Goal: Task Accomplishment & Management: Manage account settings

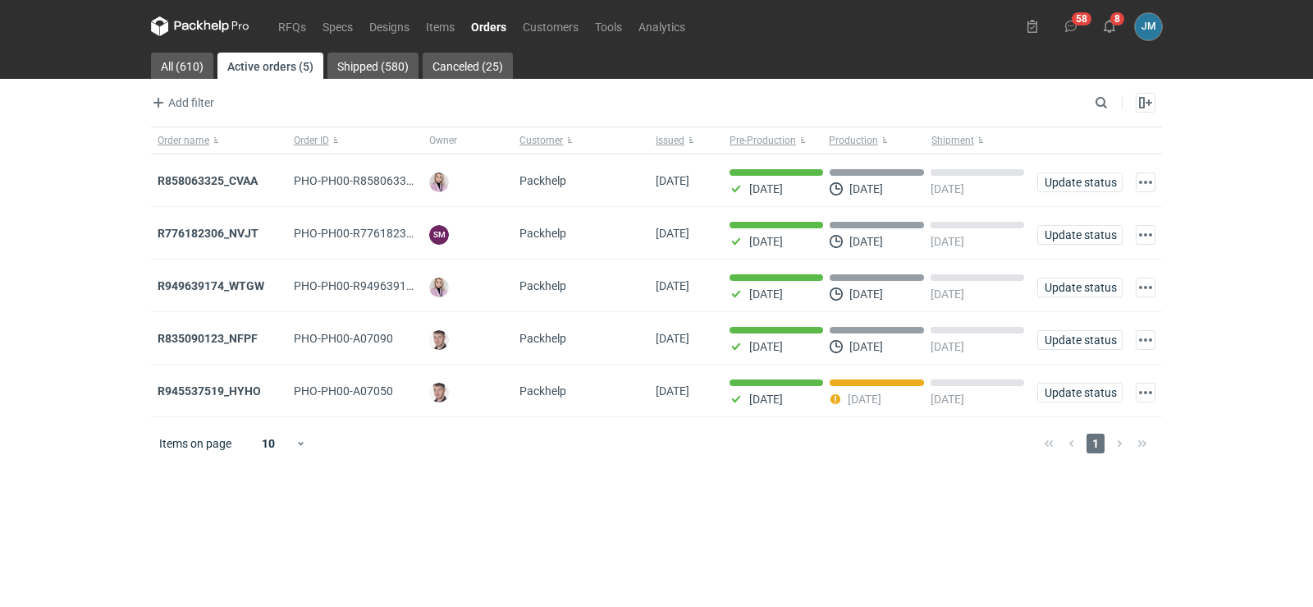
click at [222, 16] on icon at bounding box center [200, 26] width 98 height 20
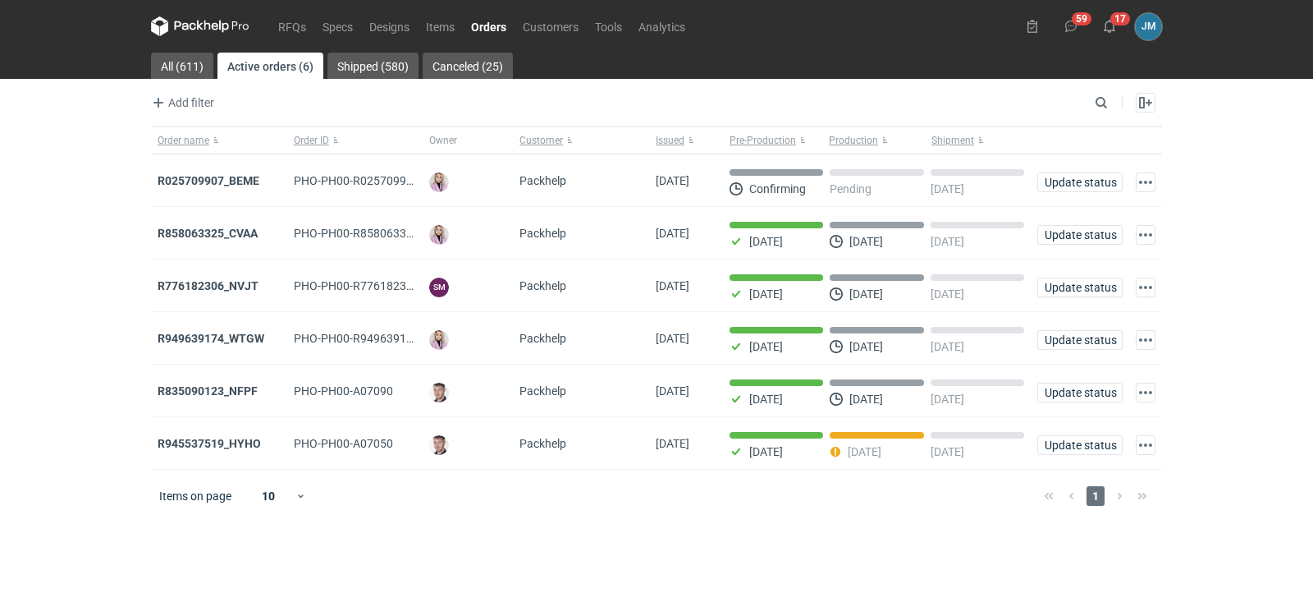
click at [181, 23] on icon at bounding box center [185, 25] width 21 height 9
click at [191, 181] on strong "R025709907_BEME" at bounding box center [209, 180] width 102 height 13
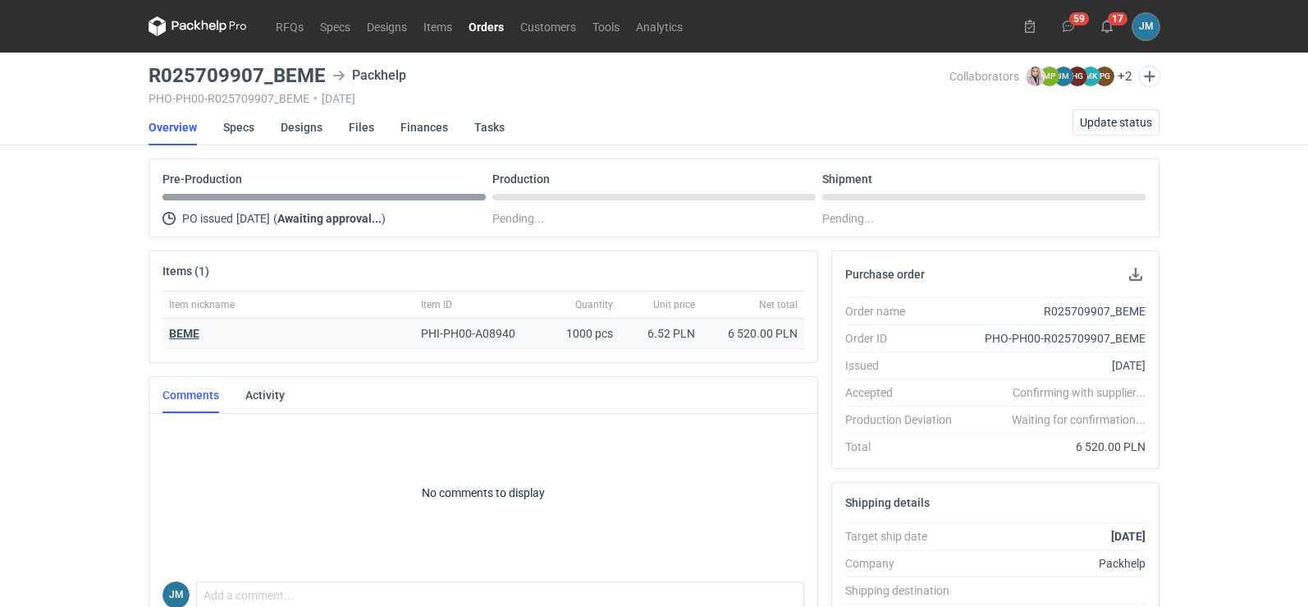
click at [172, 332] on strong "BEME" at bounding box center [184, 333] width 30 height 13
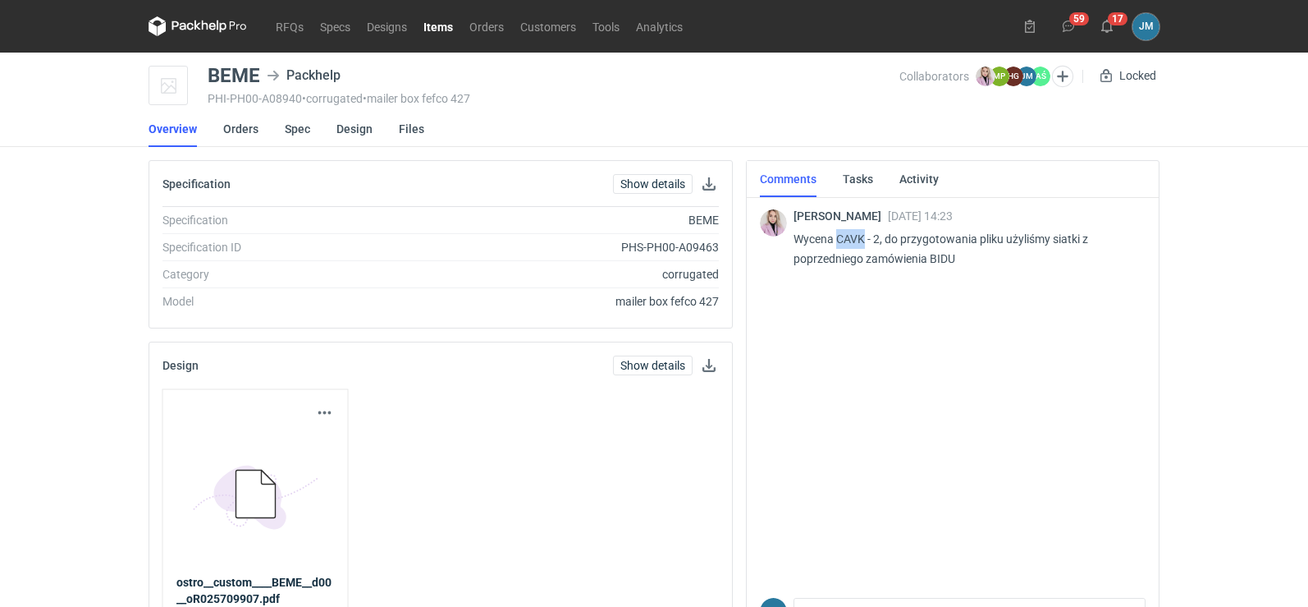
drag, startPoint x: 867, startPoint y: 241, endPoint x: 837, endPoint y: 240, distance: 29.6
click at [837, 240] on p "Wycena CAVK - 2, do przygotowania pliku użyliśmy siatki z poprzedniego zamówien…" at bounding box center [963, 248] width 339 height 39
copy p "CAVK"
click at [186, 27] on icon at bounding box center [198, 26] width 98 height 20
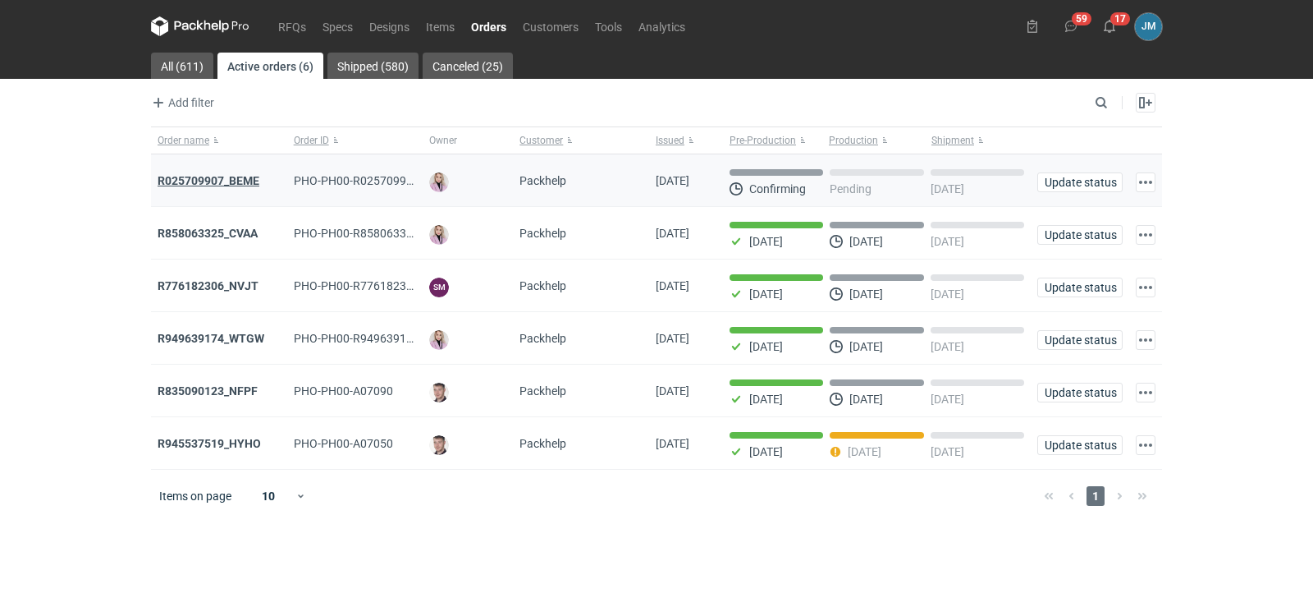
click at [197, 181] on strong "R025709907_BEME" at bounding box center [209, 180] width 102 height 13
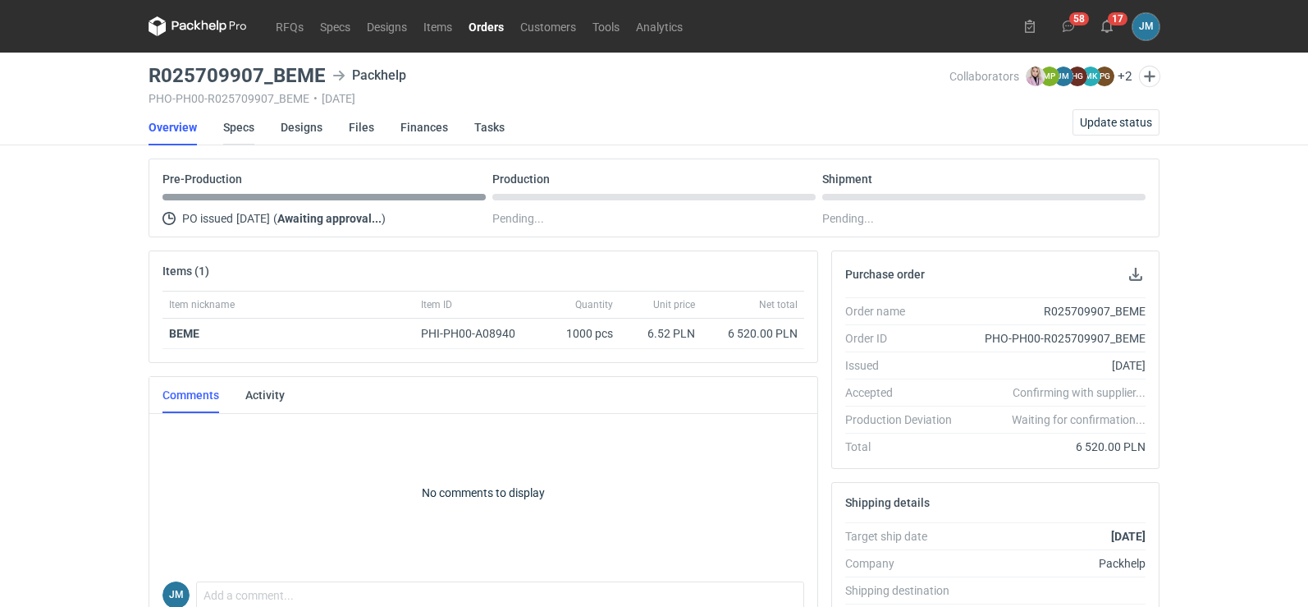
click at [231, 134] on link "Specs" at bounding box center [238, 127] width 31 height 36
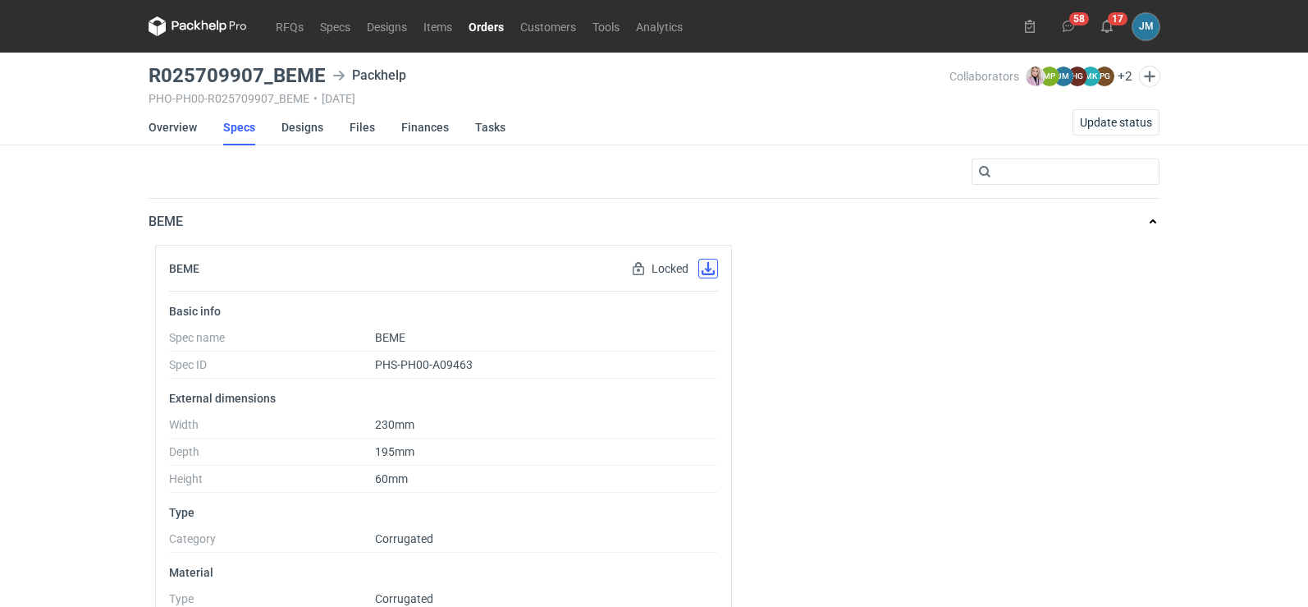
click at [717, 271] on button "button" at bounding box center [708, 269] width 20 height 20
click at [302, 130] on link "Designs" at bounding box center [303, 127] width 42 height 36
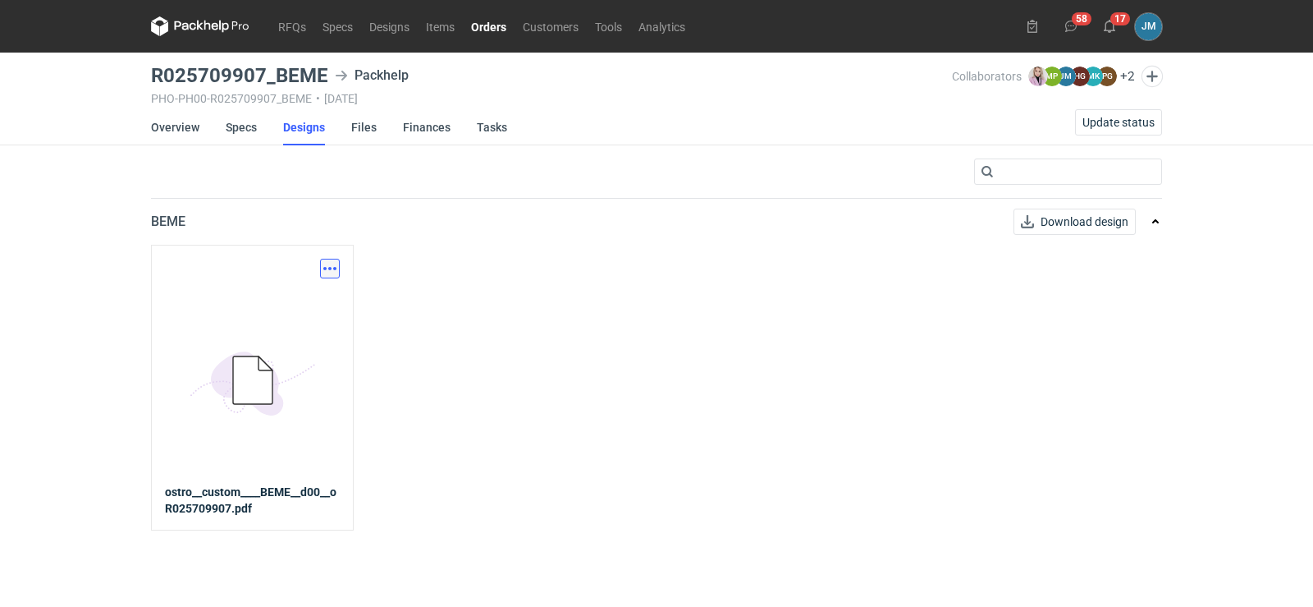
click at [327, 272] on button "button" at bounding box center [330, 269] width 20 height 20
click at [316, 308] on link "Download design part" at bounding box center [257, 304] width 151 height 26
click at [410, 130] on link "Finances" at bounding box center [427, 127] width 48 height 36
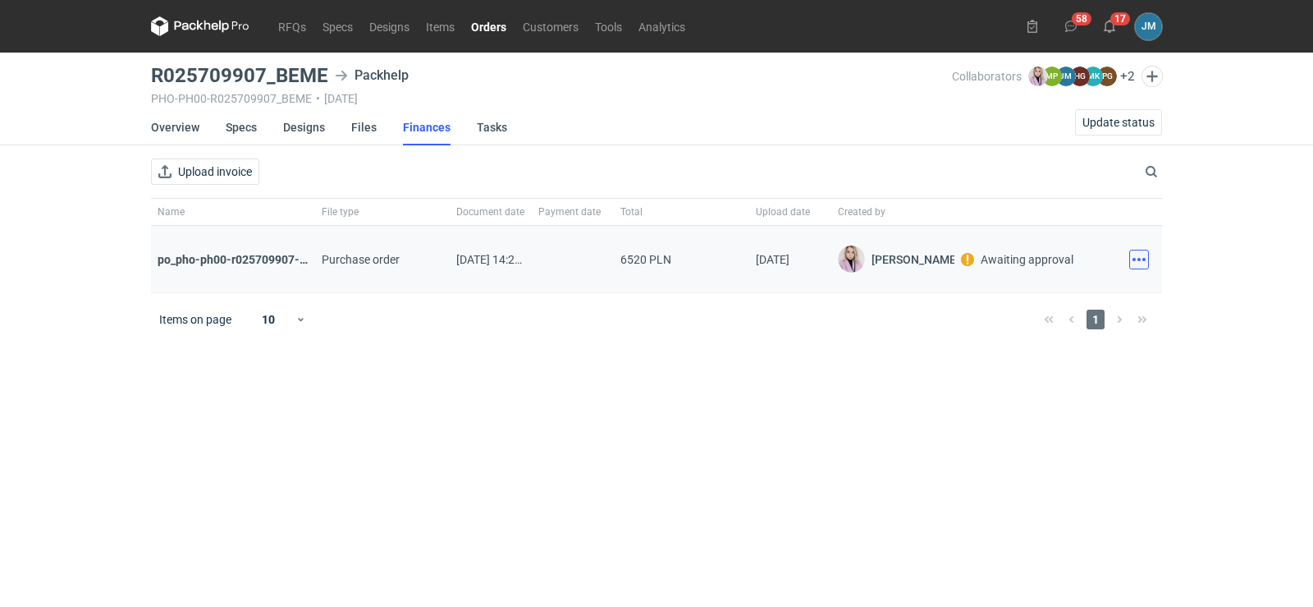
click at [1142, 263] on button "button" at bounding box center [1139, 260] width 20 height 20
click at [1078, 295] on button "Download" at bounding box center [1066, 295] width 151 height 26
click at [220, 31] on icon at bounding box center [200, 26] width 98 height 20
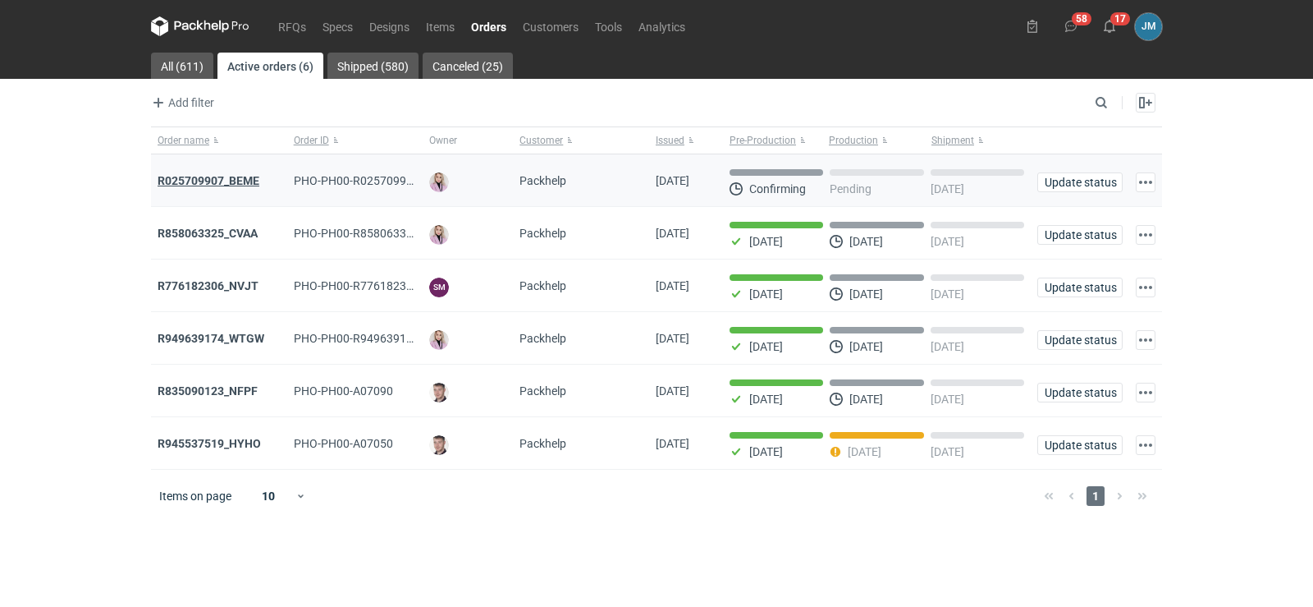
click at [237, 180] on strong "R025709907_BEME" at bounding box center [209, 180] width 102 height 13
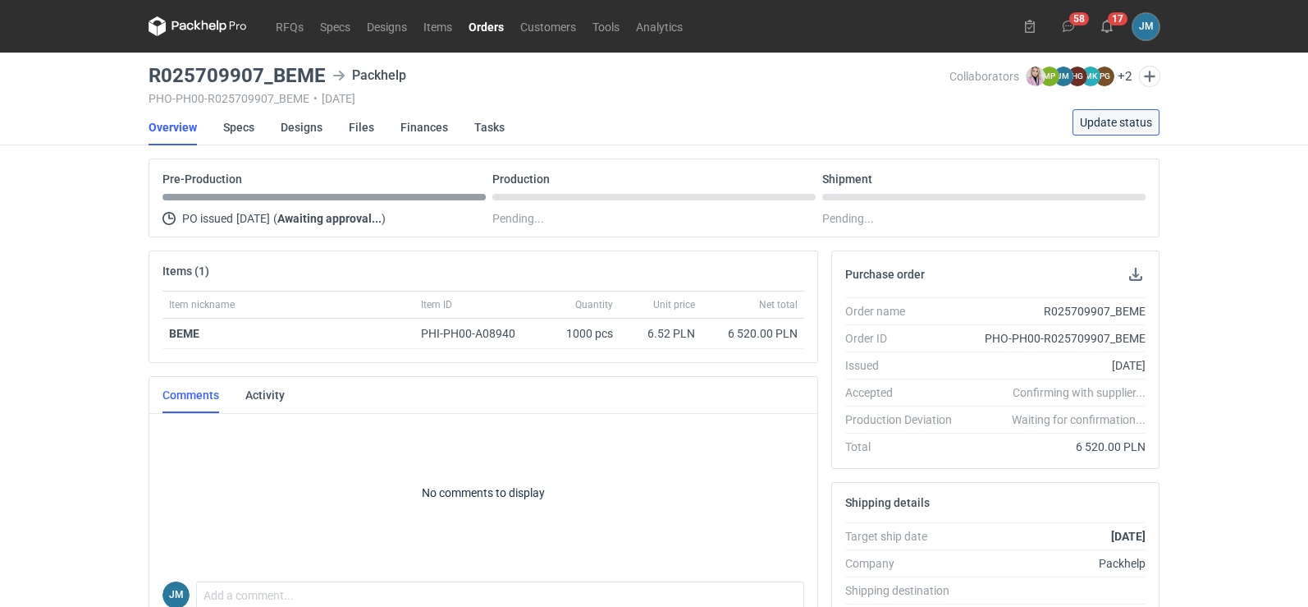
click at [1119, 121] on span "Update status" at bounding box center [1116, 122] width 72 height 11
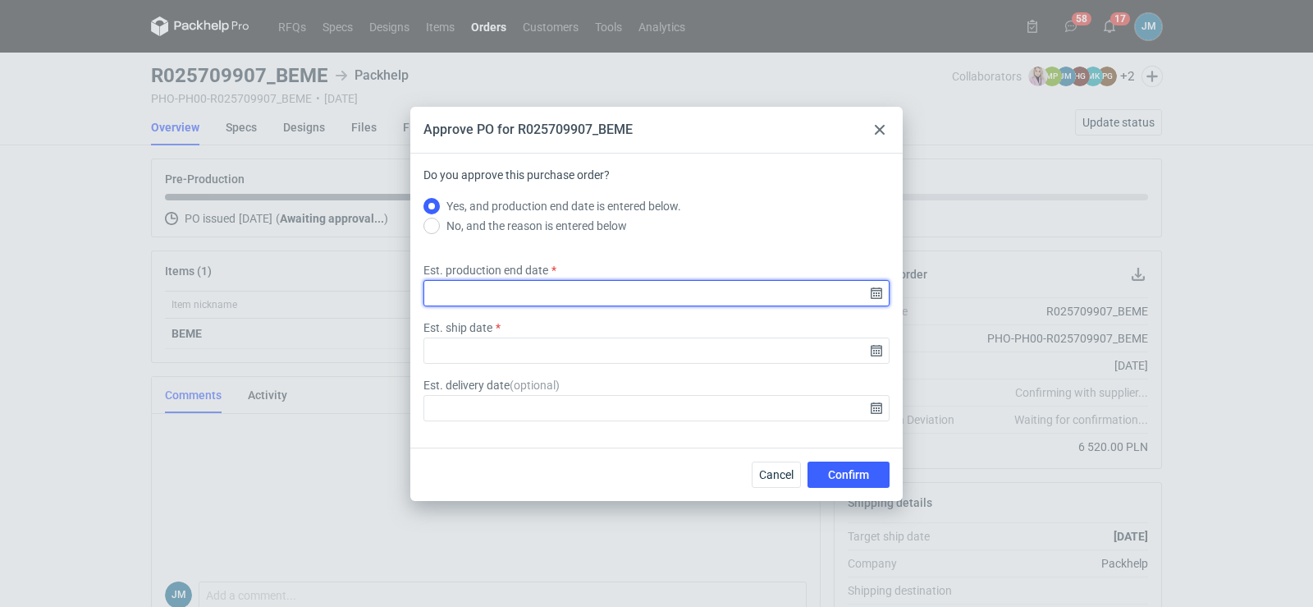
click at [880, 297] on input "Est. production end date" at bounding box center [656, 293] width 466 height 26
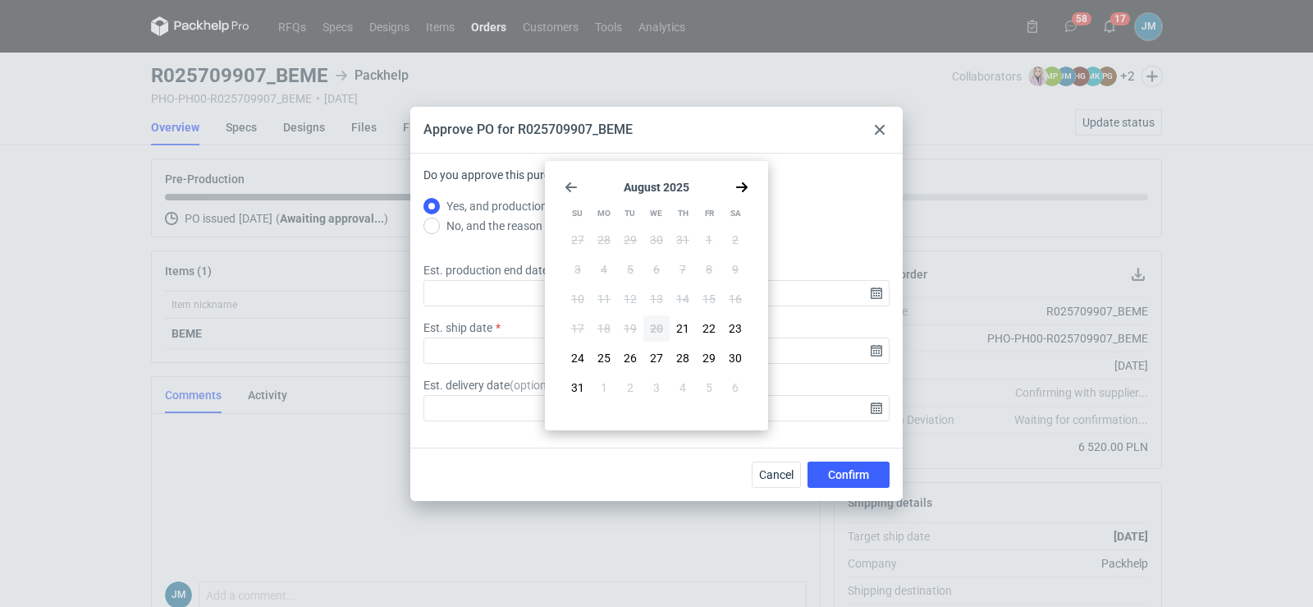
click at [740, 186] on use "Go forward 1 month" at bounding box center [741, 187] width 11 height 10
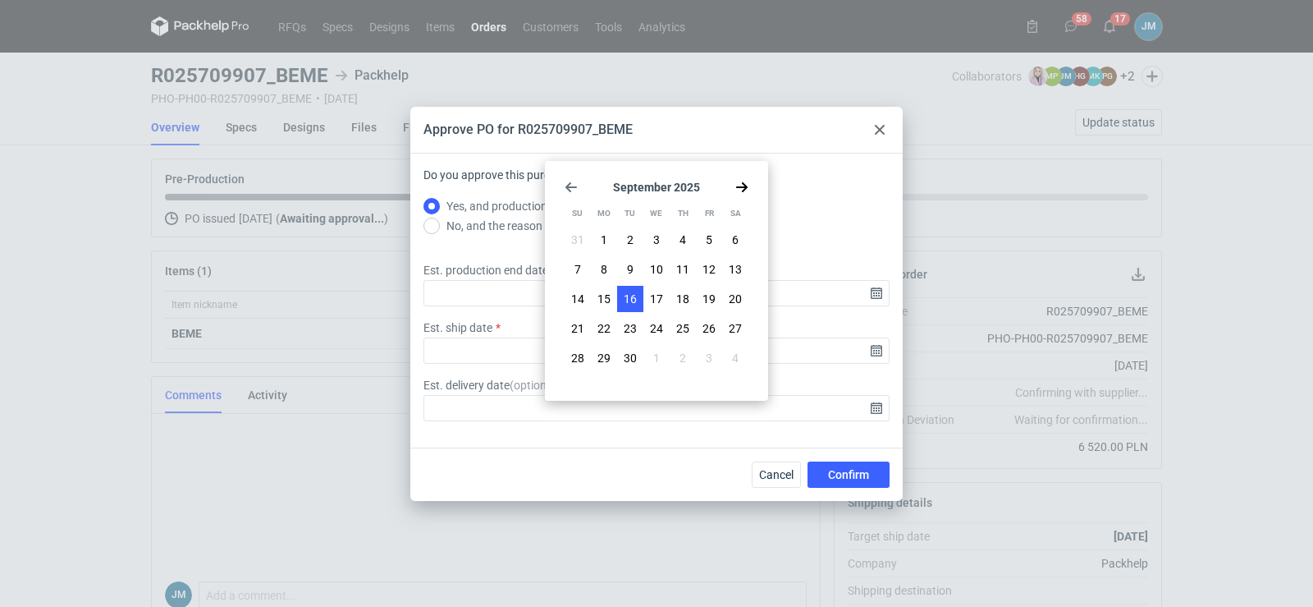
click at [633, 300] on span "16" at bounding box center [630, 299] width 13 height 16
type input "2025-09-16"
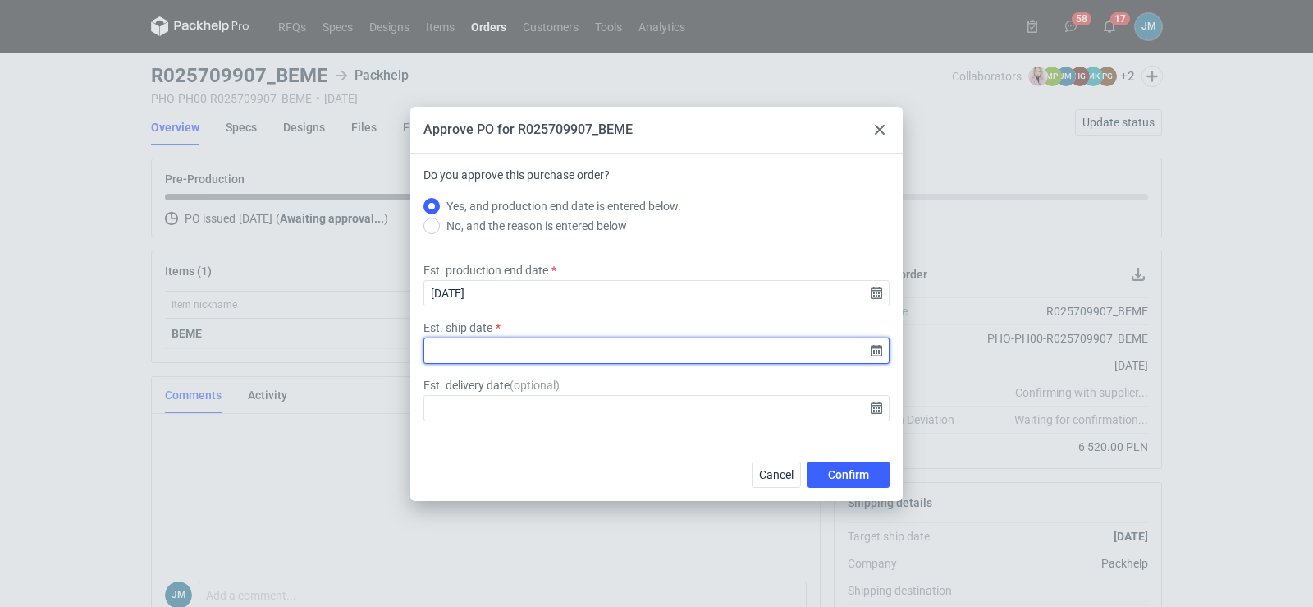
click at [876, 359] on input "Est. ship date" at bounding box center [656, 350] width 466 height 26
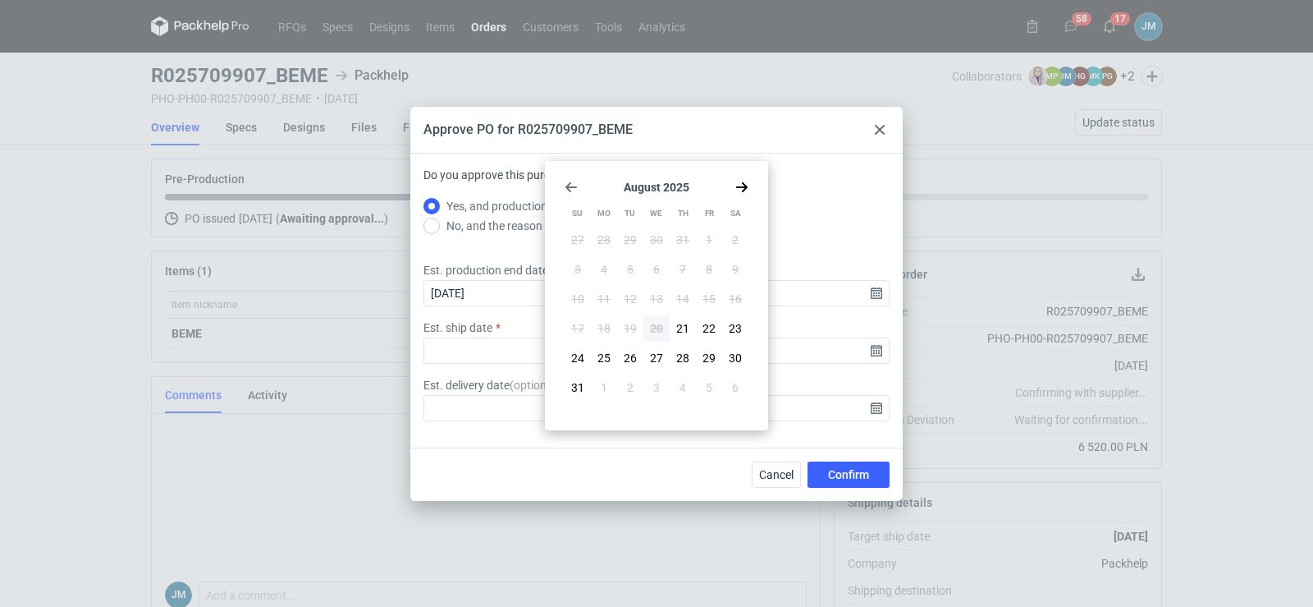
click at [747, 188] on use "Go forward 1 month" at bounding box center [741, 187] width 11 height 10
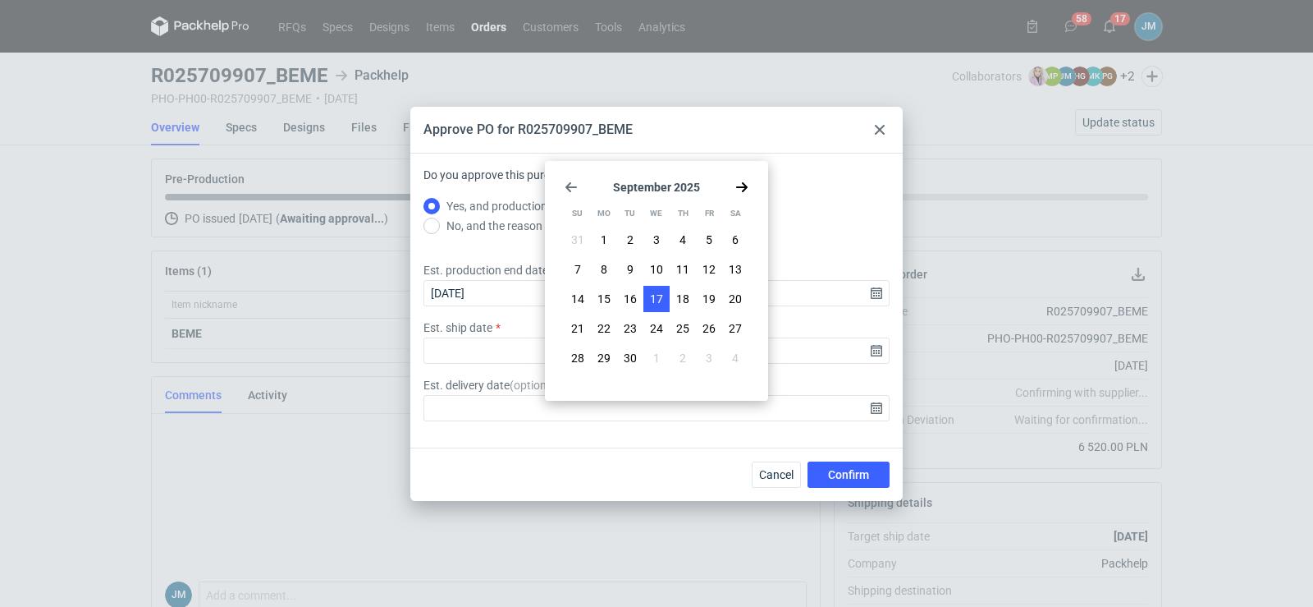
click at [657, 287] on button "17" at bounding box center [656, 299] width 26 height 26
type input "2025-09-17"
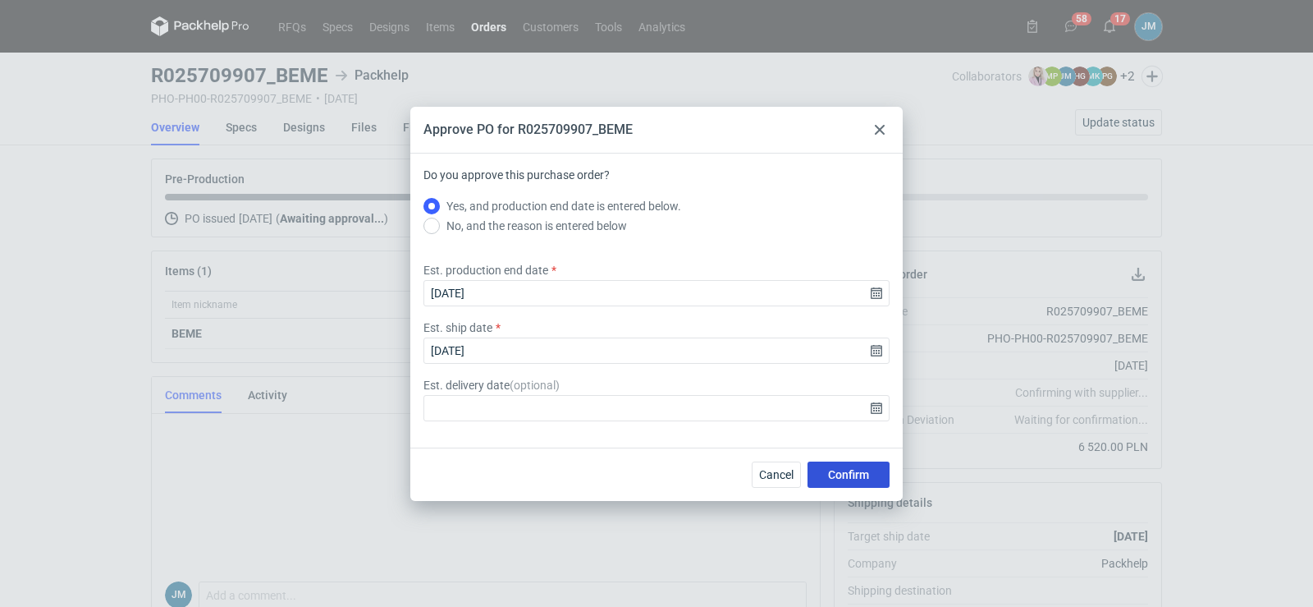
click at [861, 482] on button "Confirm" at bounding box center [849, 474] width 82 height 26
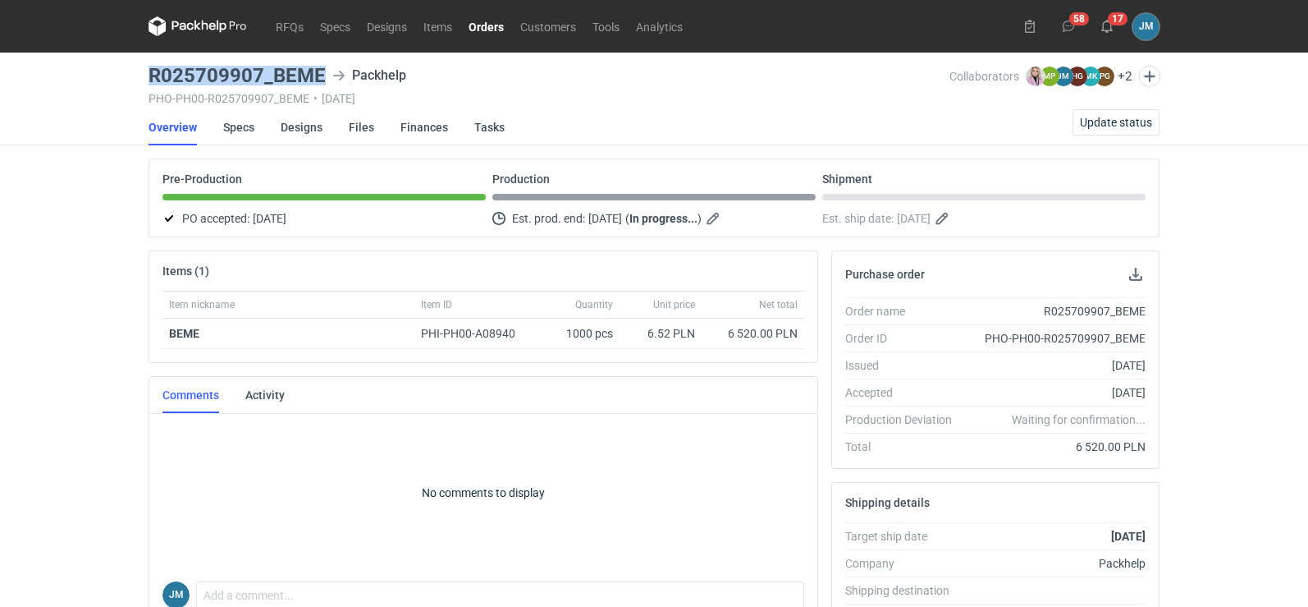
drag, startPoint x: 327, startPoint y: 76, endPoint x: 144, endPoint y: 69, distance: 183.2
click at [144, 69] on main "R025709907_BEME Packhelp PHO-PH00-R025709907_BEME • 19/08/2025 Collaborators Kl…" at bounding box center [654, 554] width 1024 height 1002
copy h3 "R025709907_BEME"
click at [181, 16] on nav "RFQs Specs Designs Items Orders Customers Tools Analytics" at bounding box center [420, 26] width 543 height 53
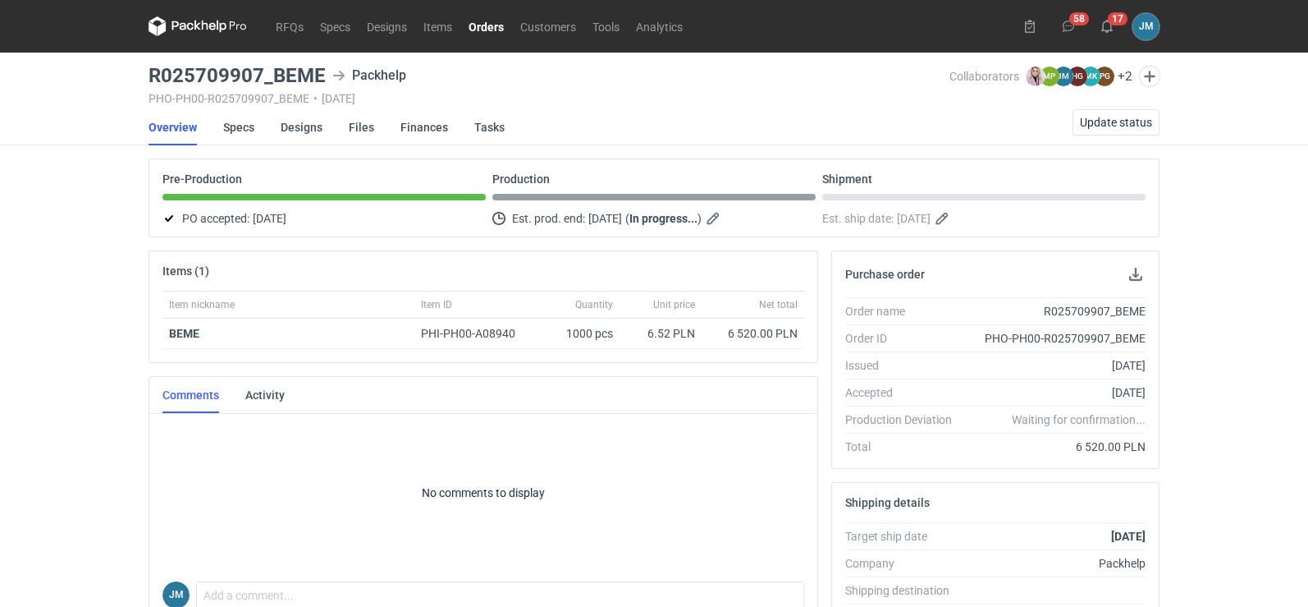
click at [182, 18] on icon at bounding box center [198, 26] width 98 height 20
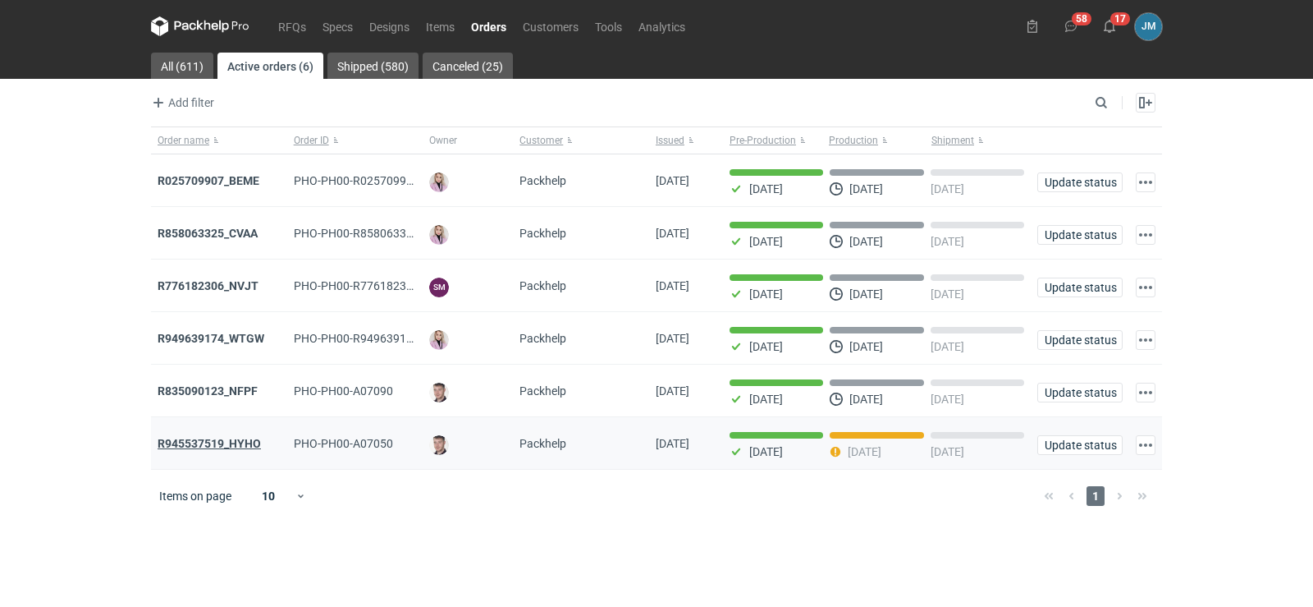
click at [217, 440] on strong "R945537519_HYHO" at bounding box center [209, 443] width 103 height 13
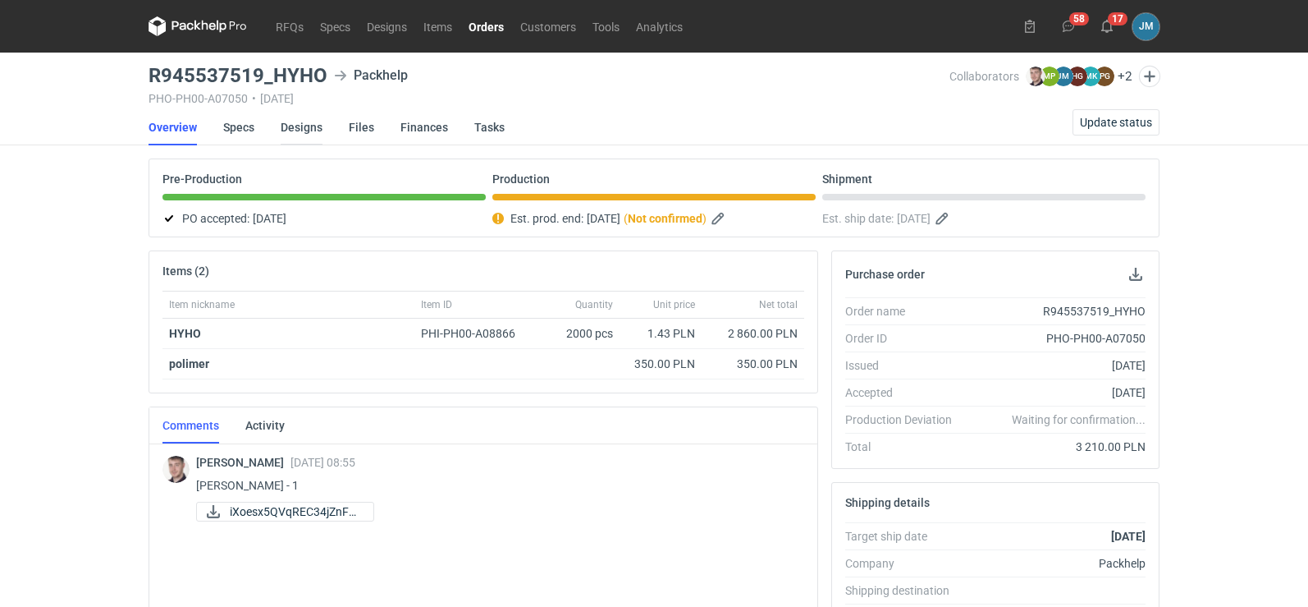
click at [306, 134] on link "Designs" at bounding box center [302, 127] width 42 height 36
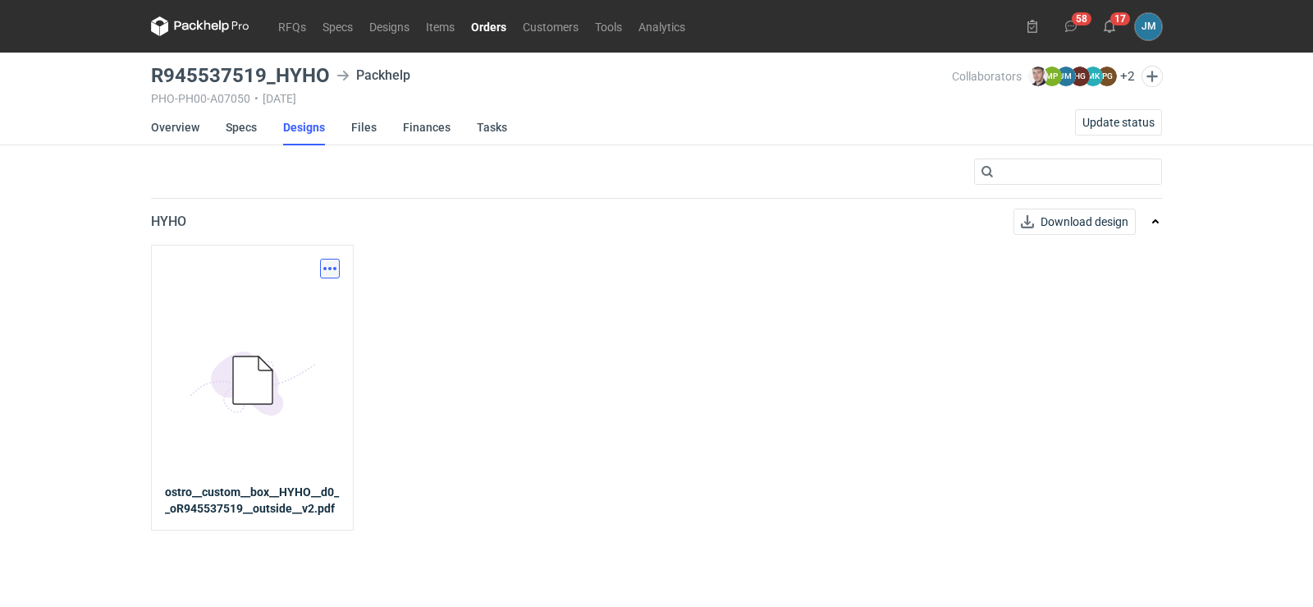
click at [327, 268] on button "button" at bounding box center [330, 269] width 20 height 20
click at [314, 298] on link "Download design part" at bounding box center [257, 304] width 151 height 26
click at [213, 25] on icon at bounding box center [215, 26] width 7 height 7
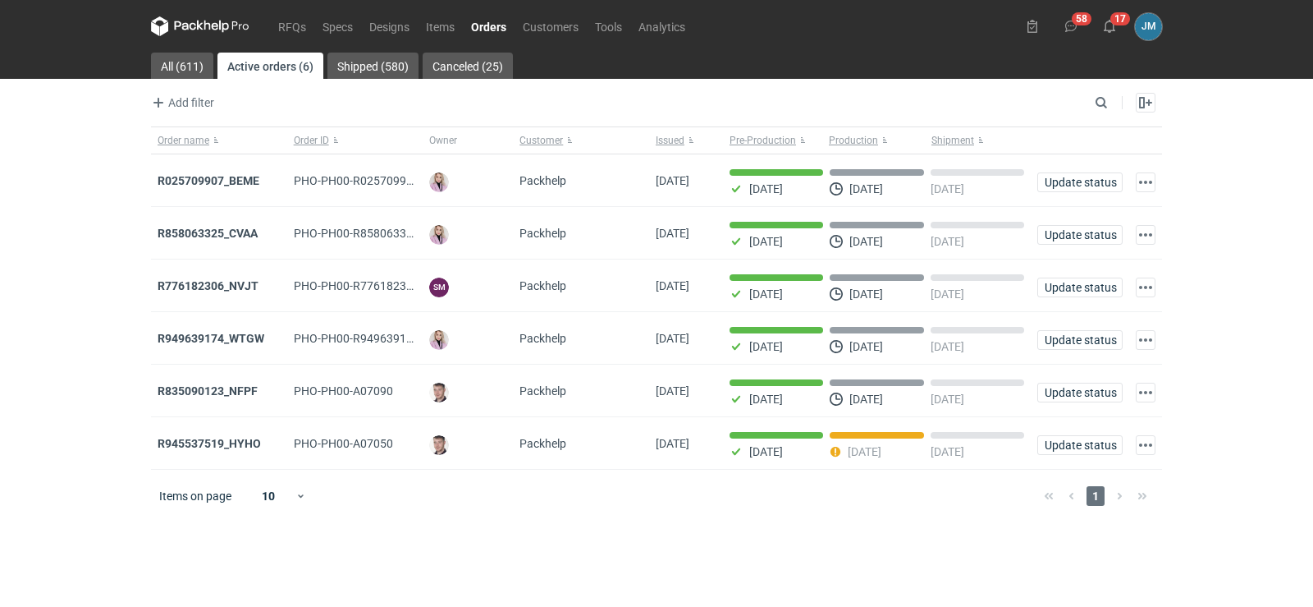
click at [197, 27] on icon at bounding box center [200, 26] width 98 height 20
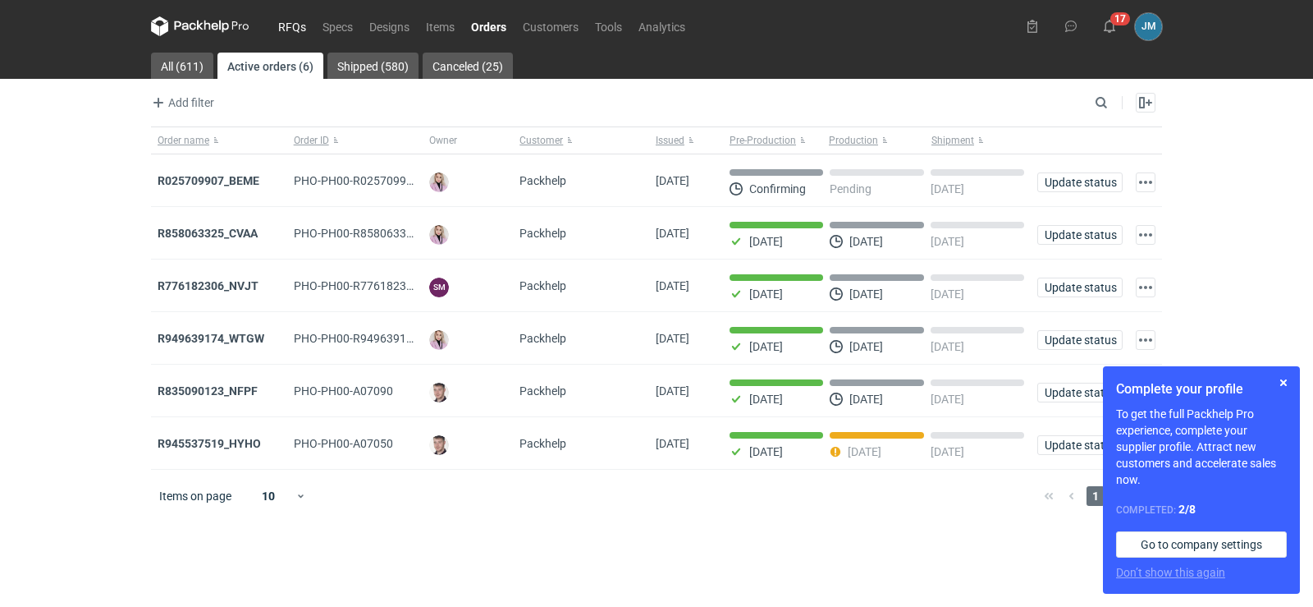
click at [292, 21] on link "RFQs" at bounding box center [292, 26] width 44 height 20
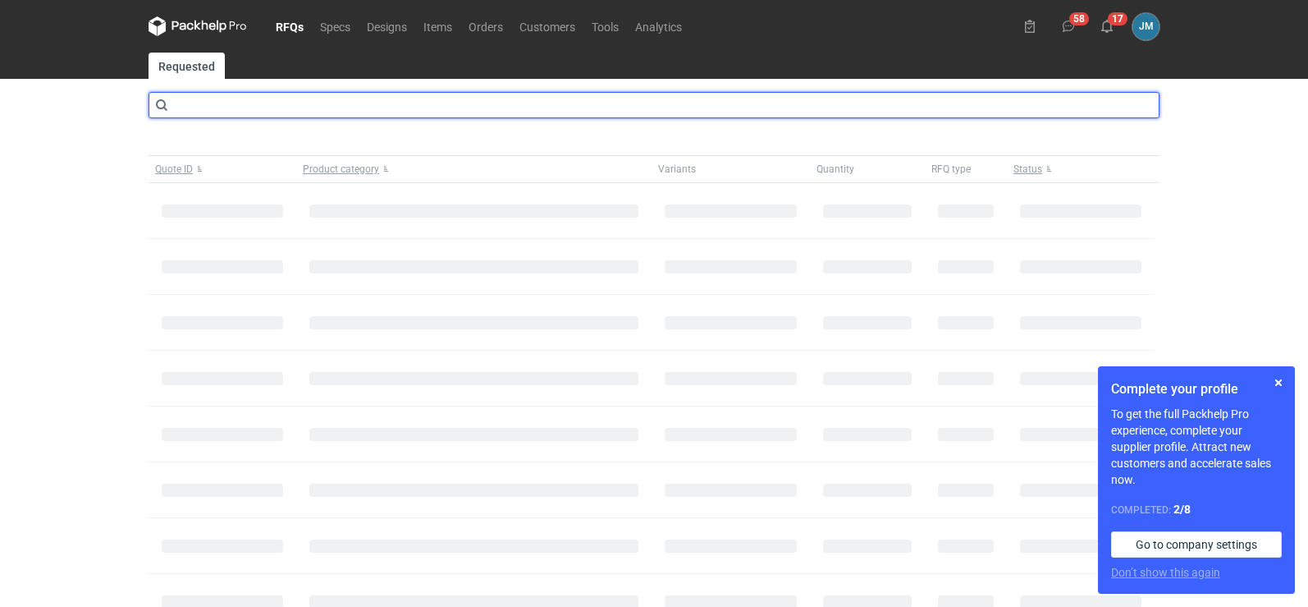
click at [260, 102] on input "text" at bounding box center [654, 105] width 1011 height 26
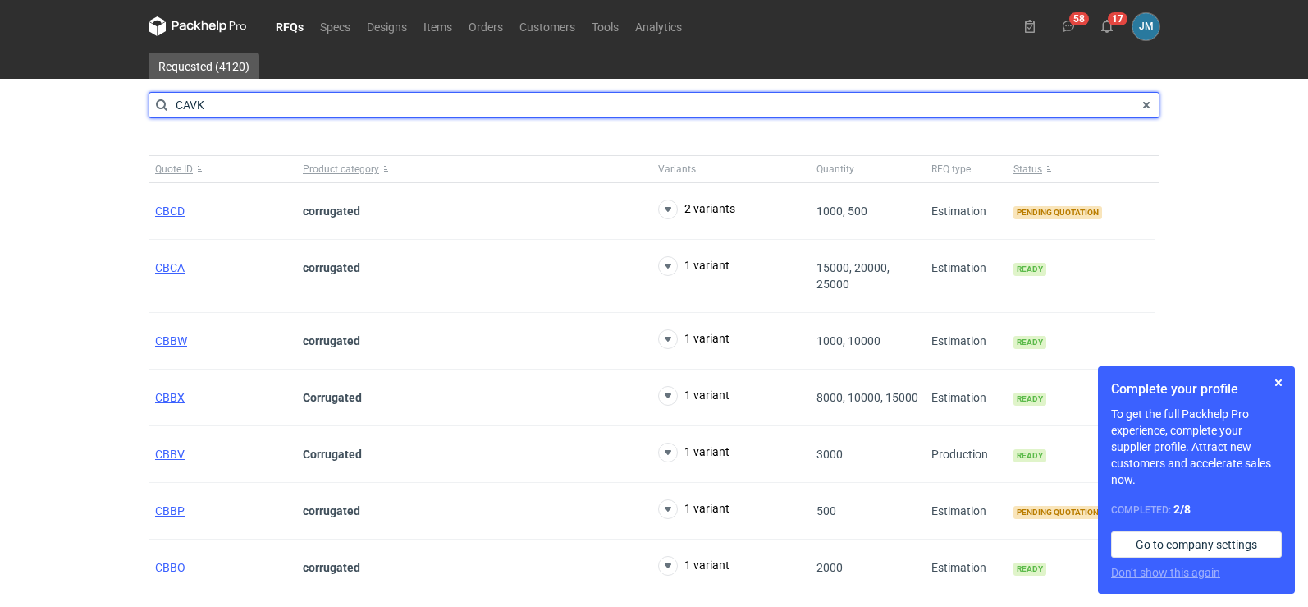
type input "CAVK"
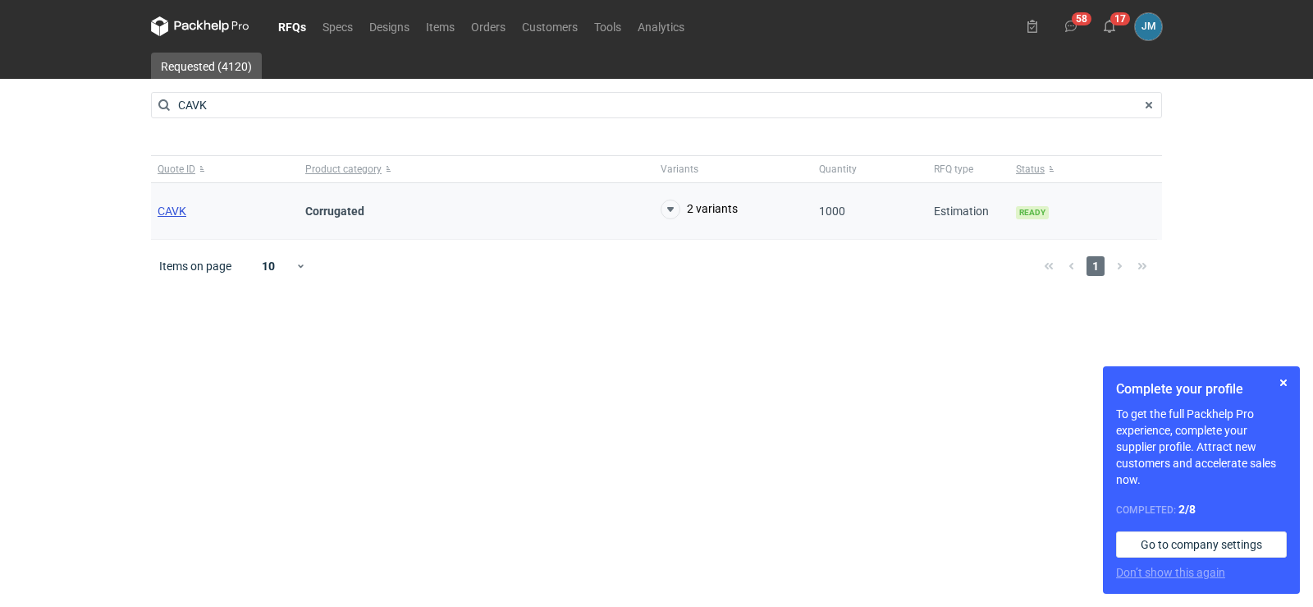
click at [178, 212] on span "CAVK" at bounding box center [172, 210] width 29 height 13
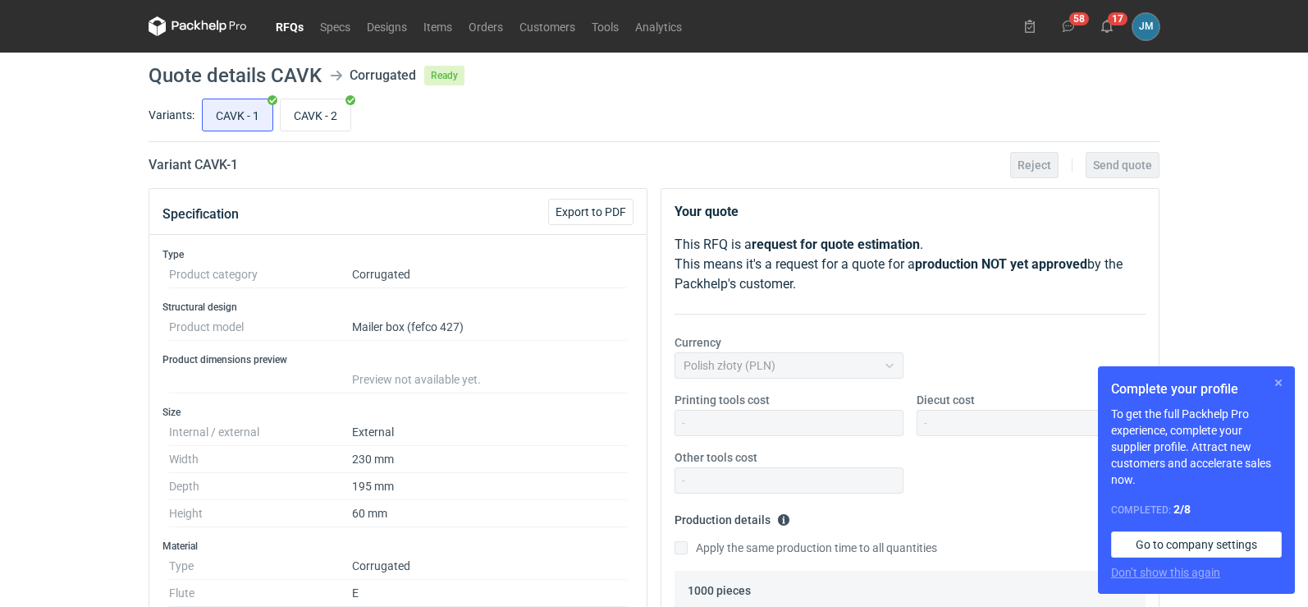
click at [1274, 388] on button "button" at bounding box center [1279, 383] width 20 height 20
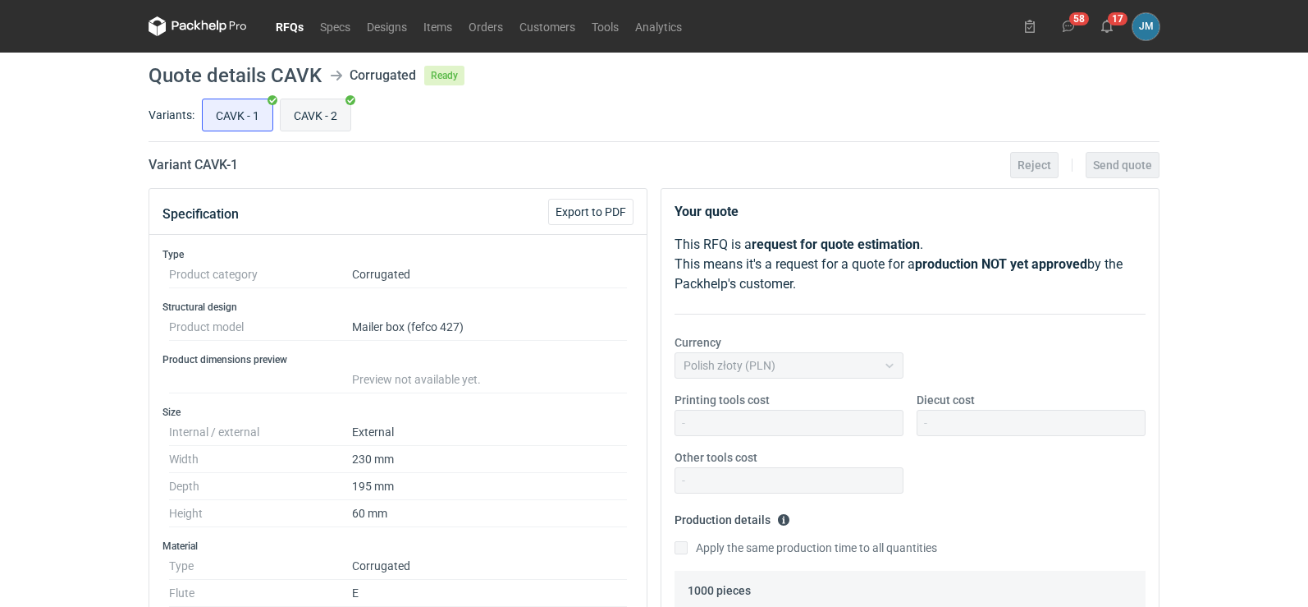
click at [312, 124] on input "CAVK - 2" at bounding box center [316, 114] width 70 height 31
radio input "true"
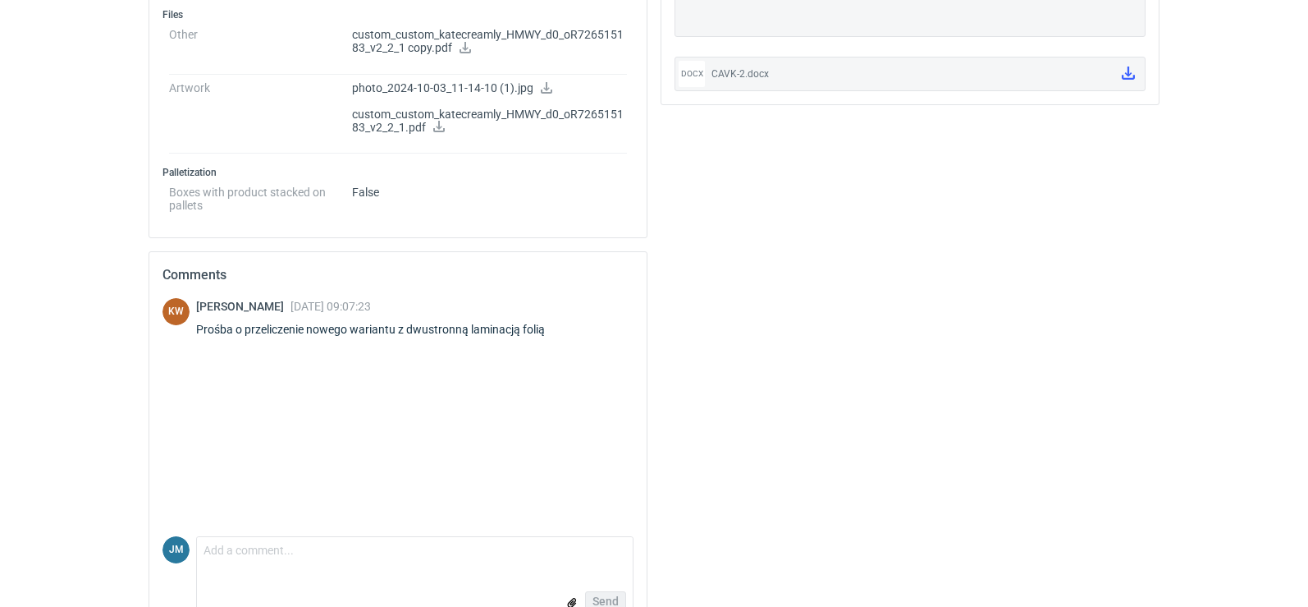
scroll to position [657, 0]
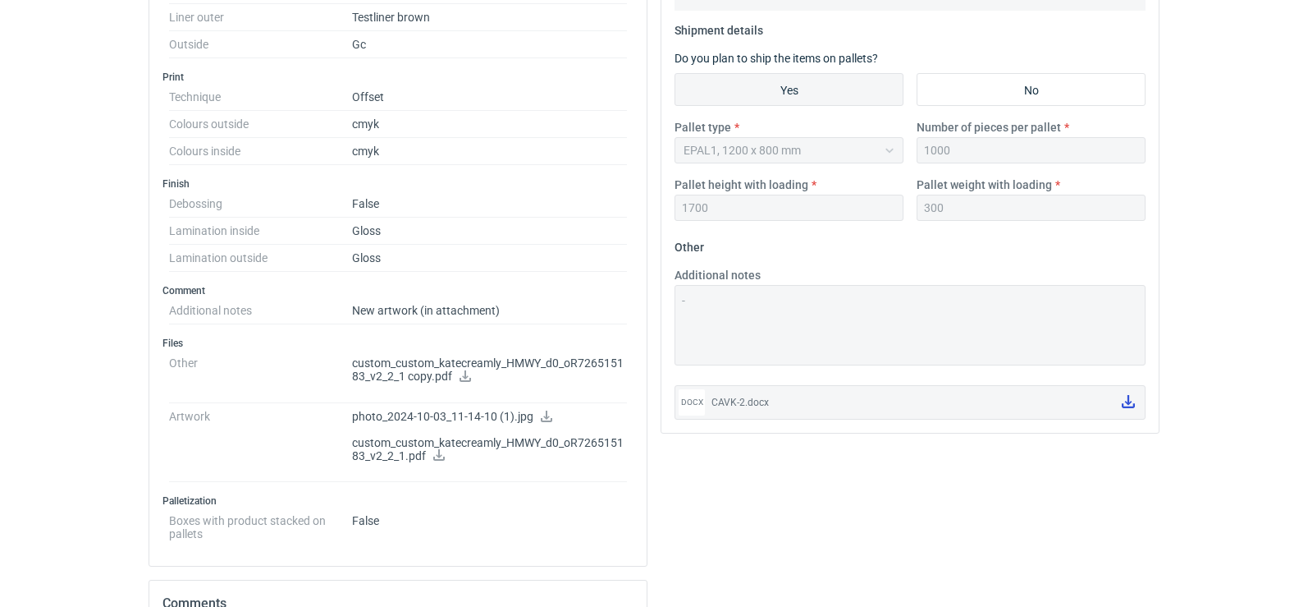
click at [1133, 405] on icon at bounding box center [1128, 401] width 13 height 13
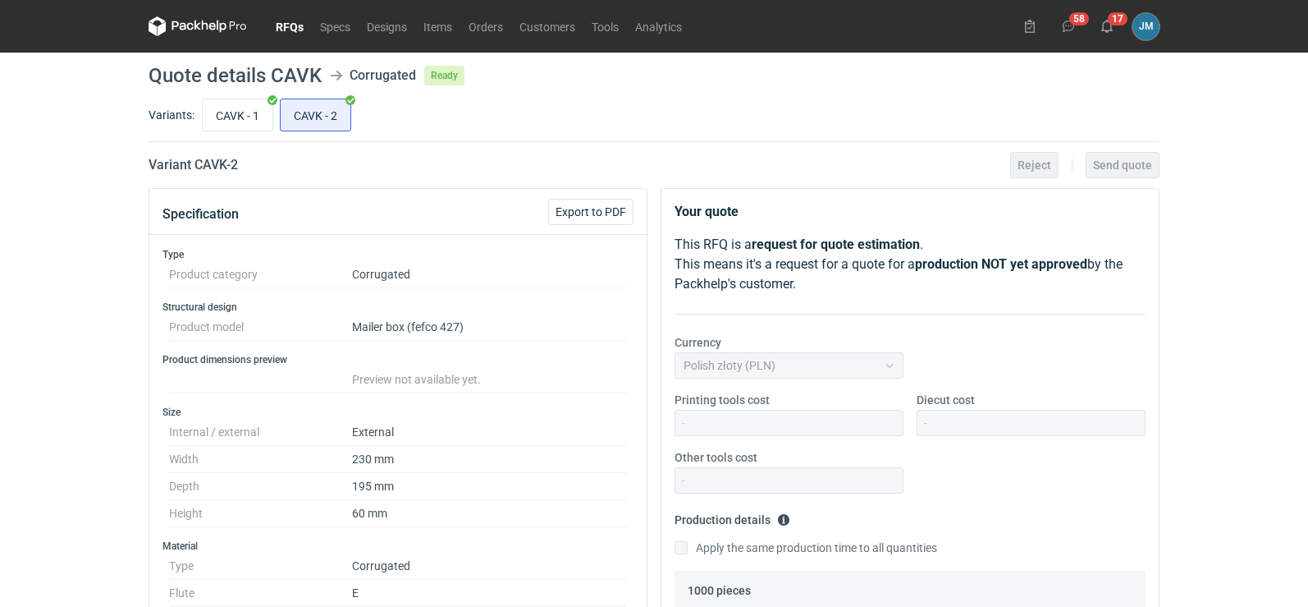
scroll to position [328, 0]
